Goal: Check status: Check status

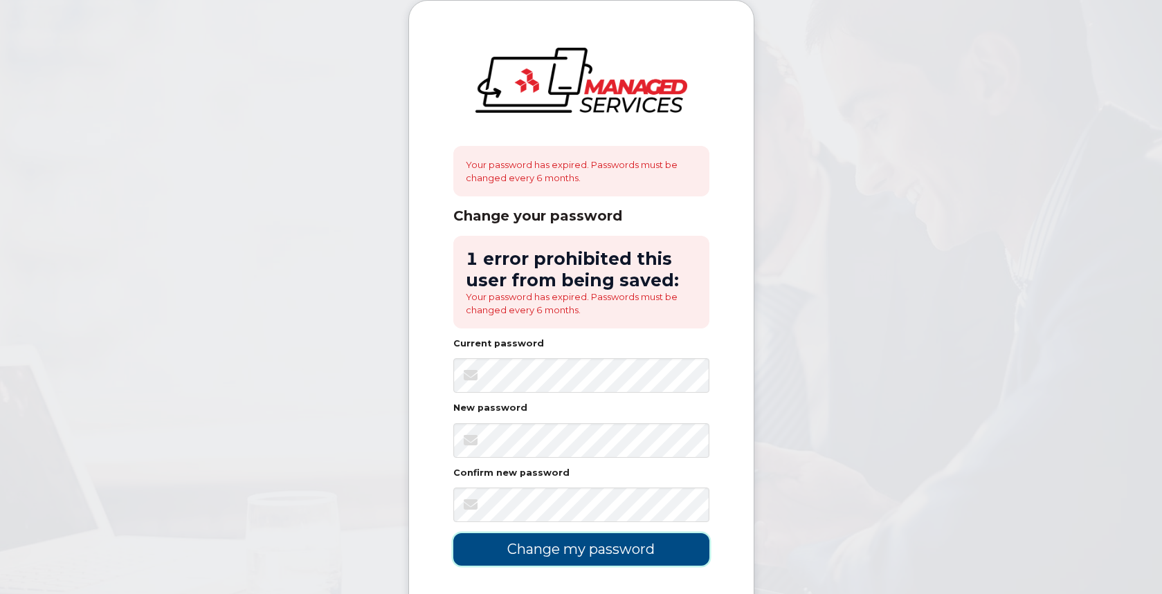
click at [605, 550] on input "Change my password" at bounding box center [581, 550] width 256 height 33
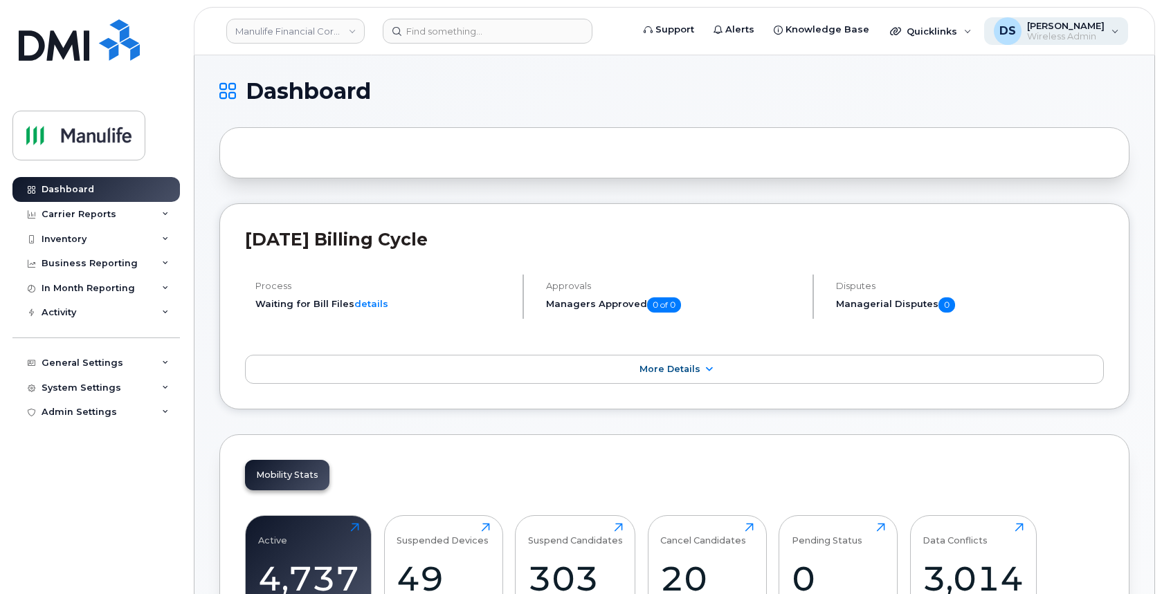
click at [1075, 35] on span "Wireless Admin" at bounding box center [1066, 36] width 78 height 11
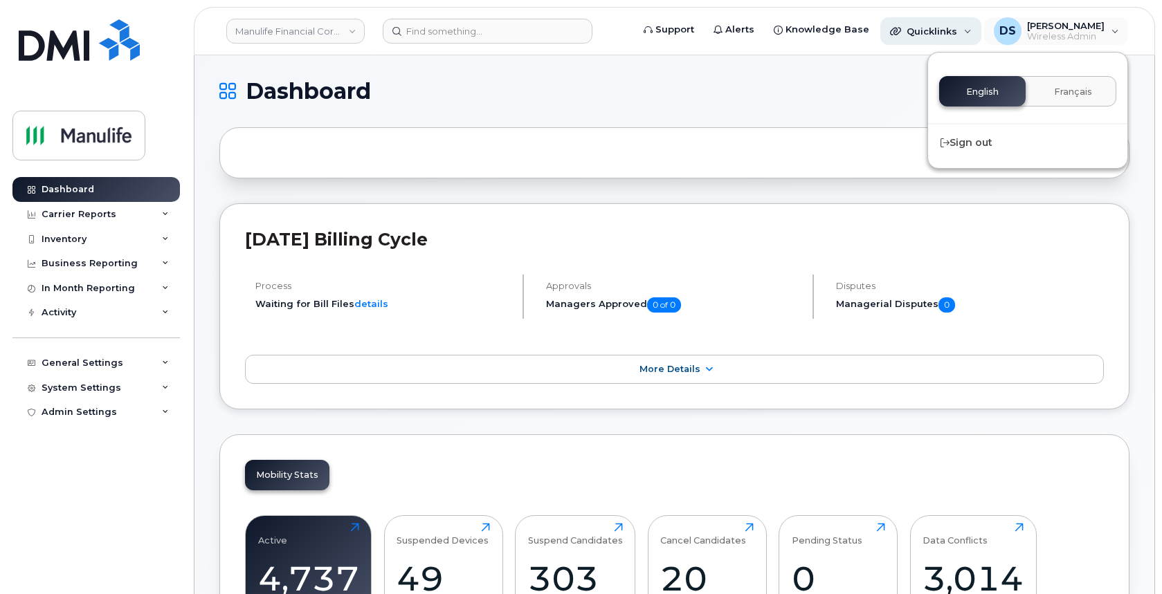
click at [957, 30] on span "Quicklinks" at bounding box center [931, 31] width 51 height 11
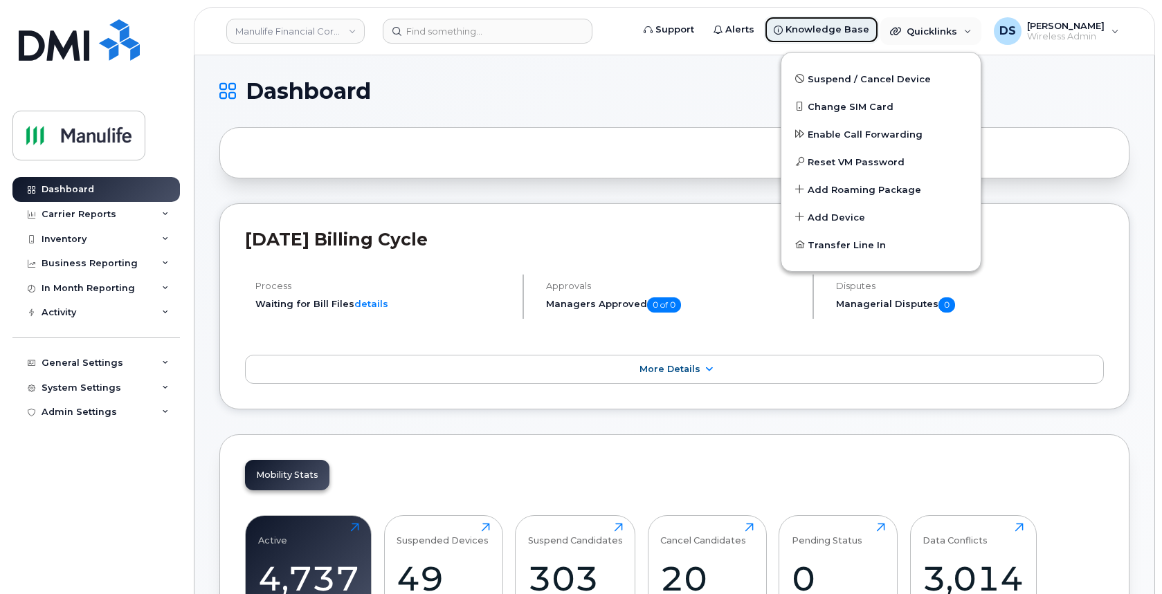
click at [841, 26] on span "Knowledge Base" at bounding box center [827, 30] width 84 height 14
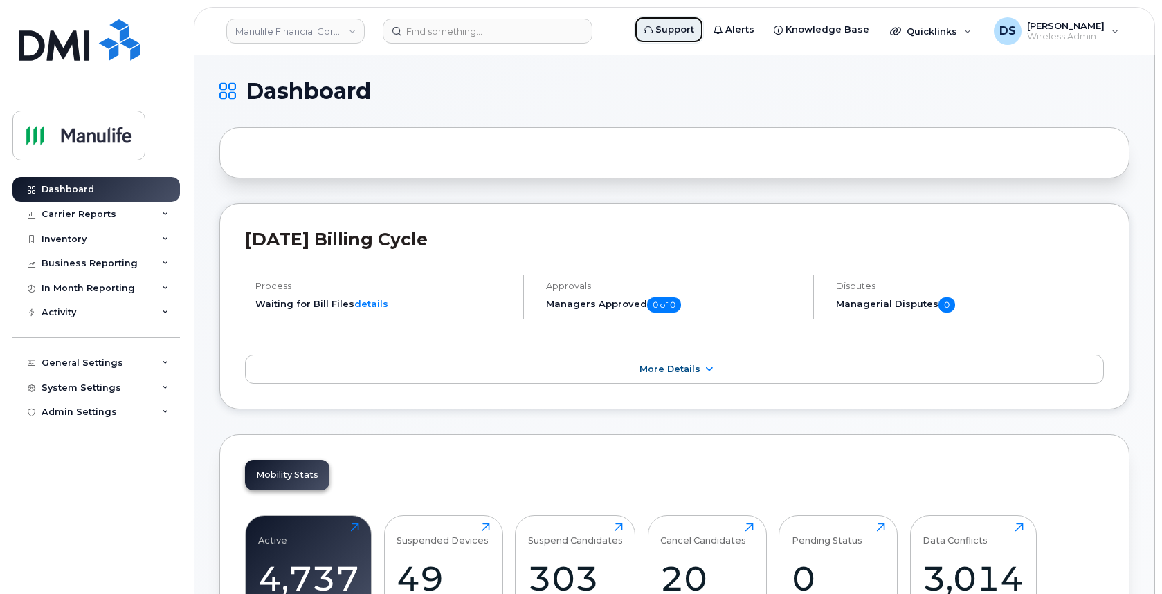
click at [691, 26] on span "Support" at bounding box center [674, 30] width 39 height 14
click at [92, 138] on img at bounding box center [79, 136] width 107 height 40
click at [352, 28] on link "Manulife Financial Corporation" at bounding box center [295, 31] width 138 height 25
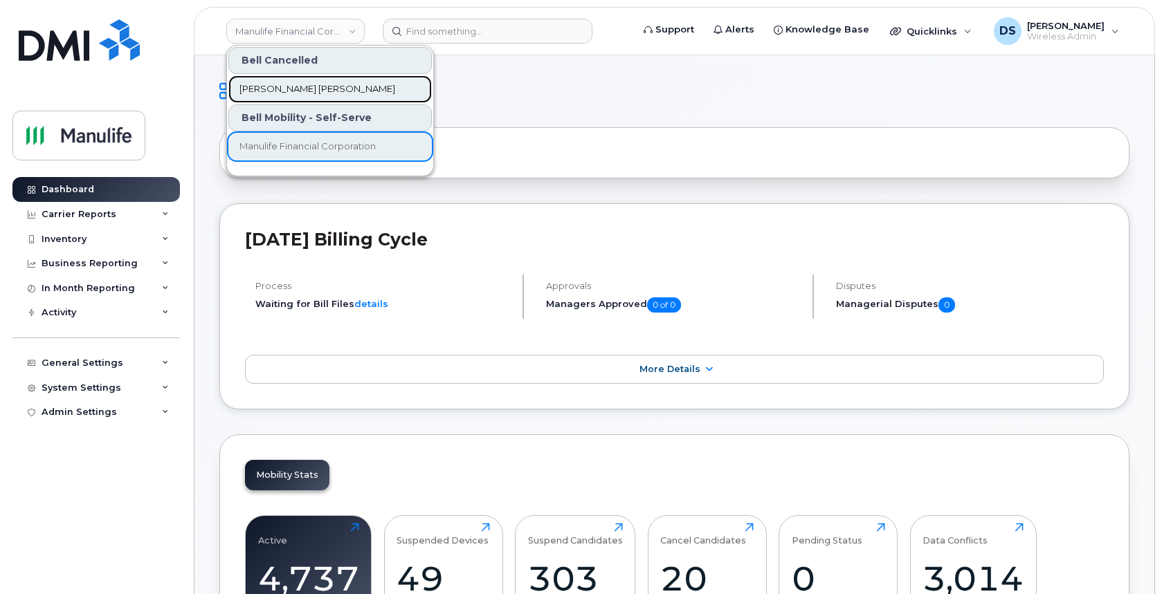
click at [300, 89] on span "John Hancock" at bounding box center [317, 89] width 156 height 14
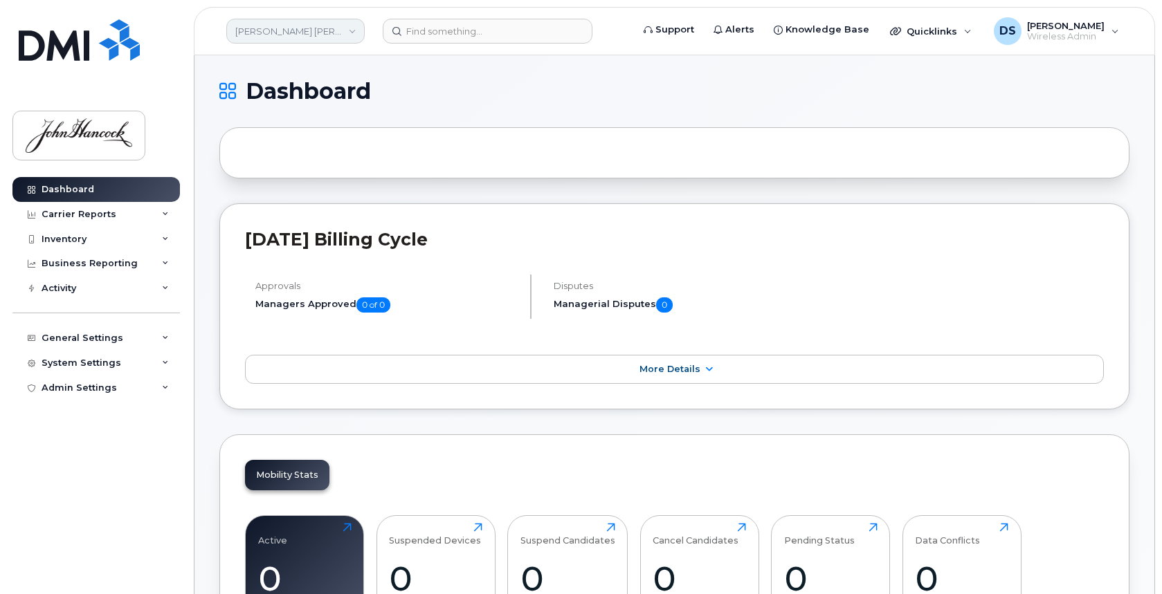
click at [344, 33] on link "John Hancock" at bounding box center [295, 31] width 138 height 25
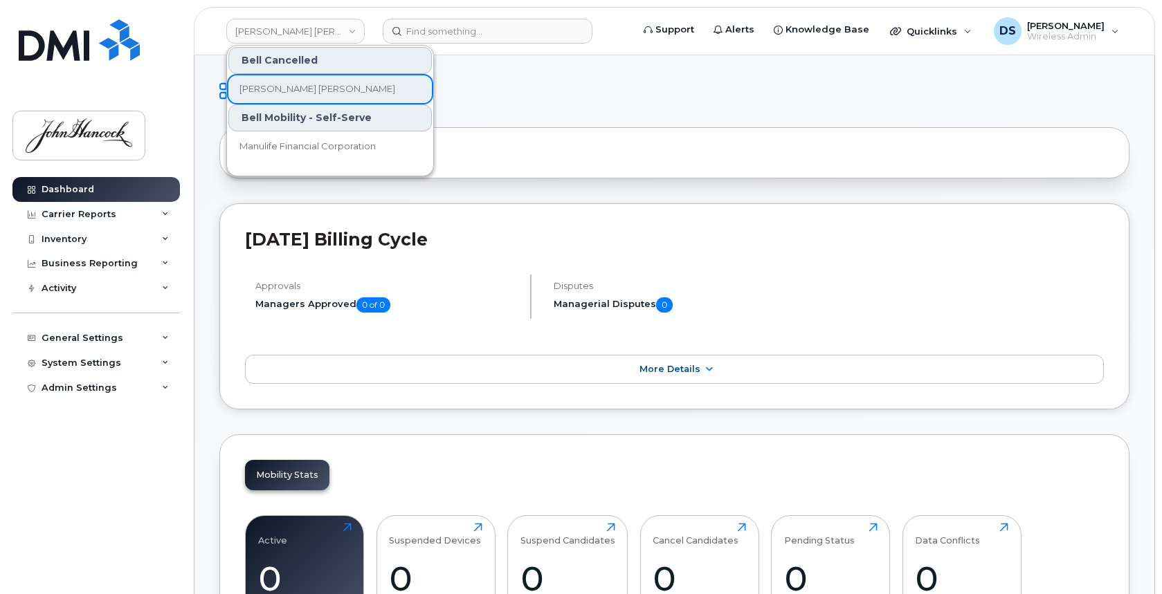
click at [291, 118] on div "Bell Mobility - Self-Serve" at bounding box center [329, 117] width 203 height 27
click at [318, 143] on span "Manulife Financial Corporation" at bounding box center [307, 147] width 136 height 14
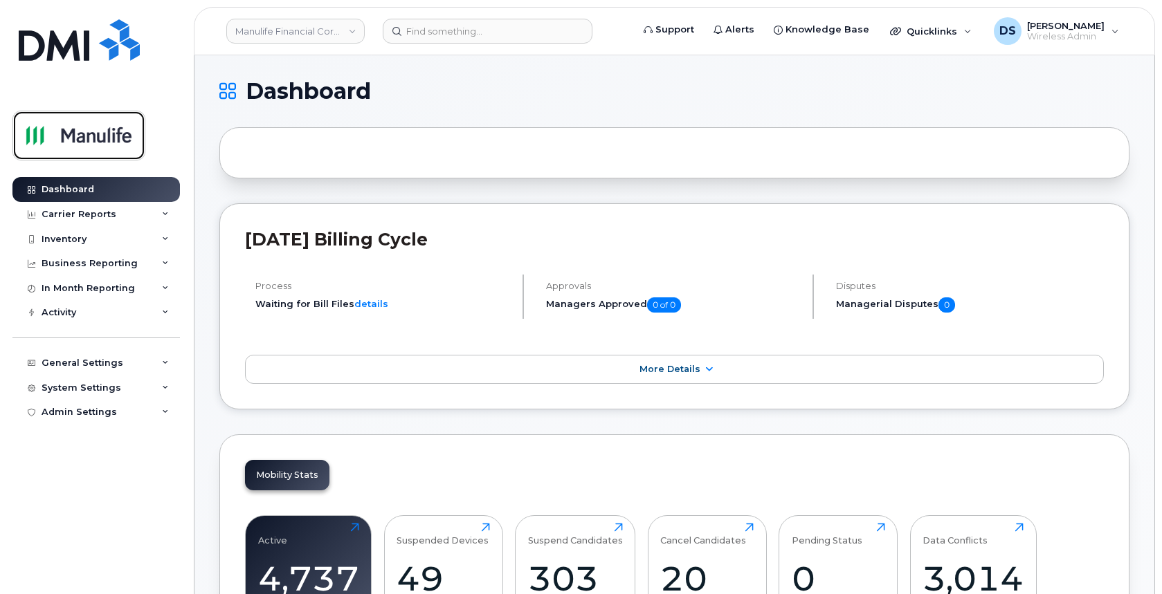
click at [86, 137] on img at bounding box center [79, 136] width 107 height 40
click at [693, 361] on link "More Details" at bounding box center [674, 369] width 859 height 29
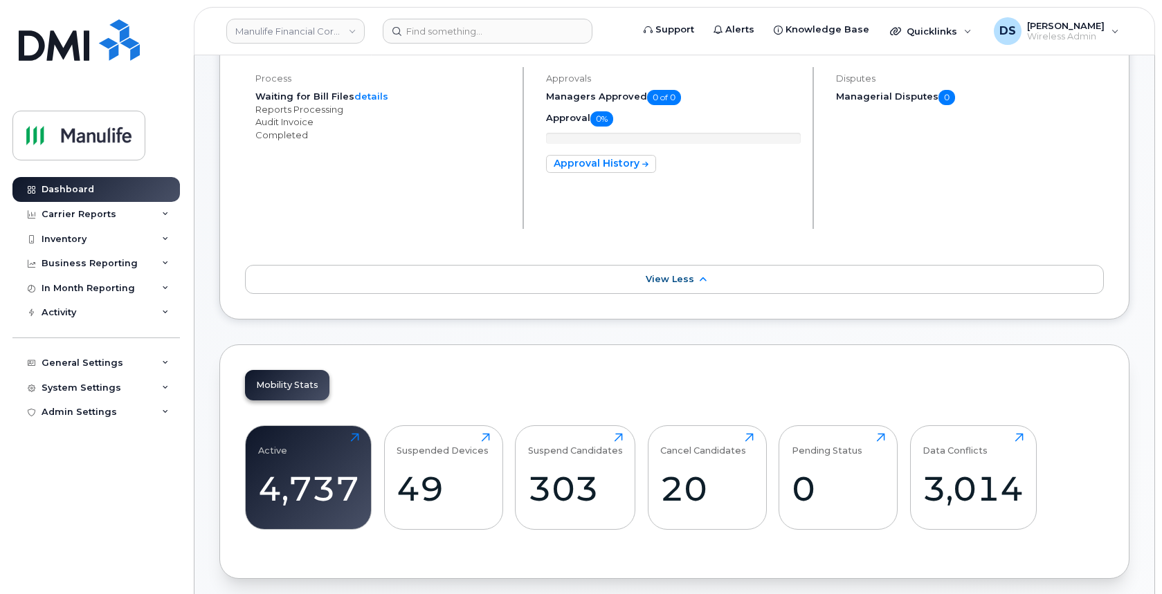
scroll to position [138, 0]
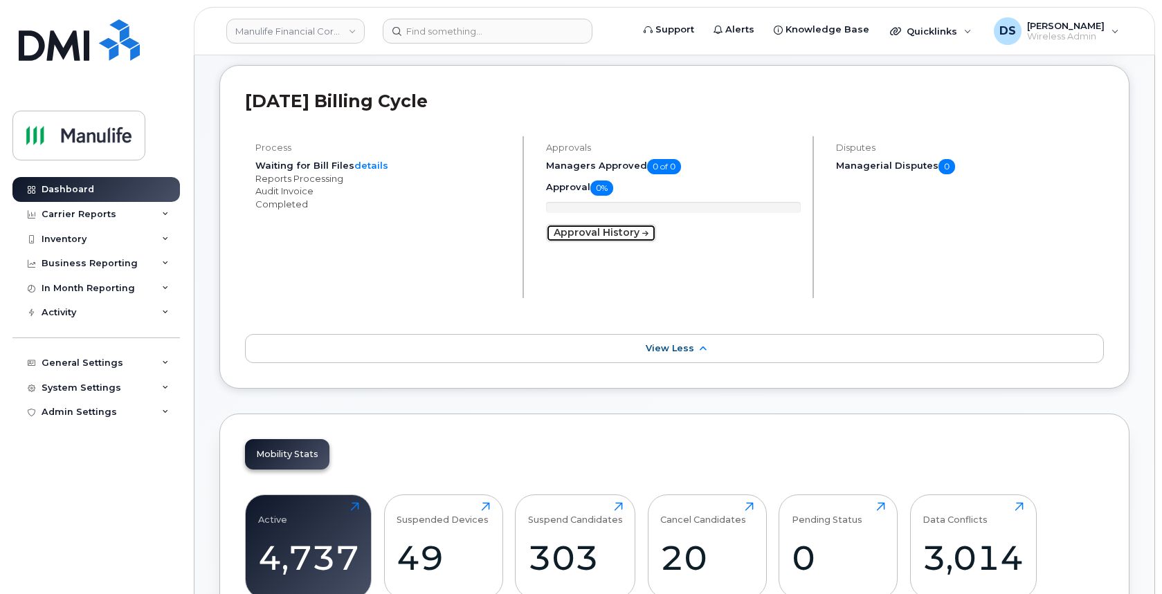
click at [617, 232] on link "Approval History" at bounding box center [601, 233] width 110 height 18
